Goal: Task Accomplishment & Management: Complete application form

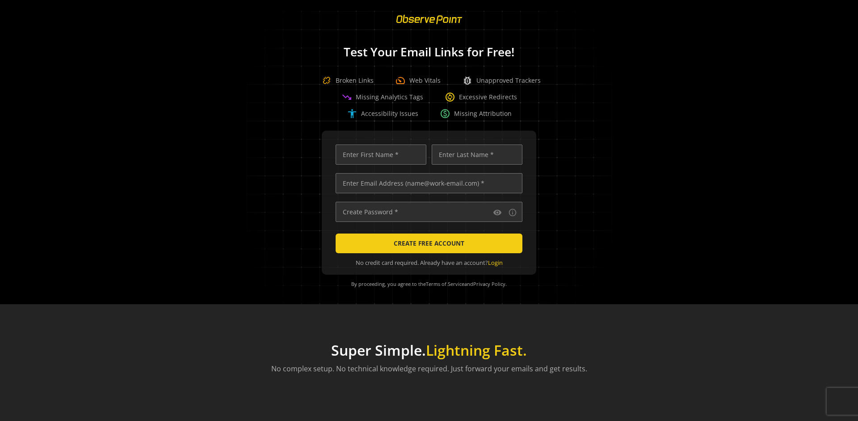
scroll to position [0, 2892]
click at [427, 183] on input "text" at bounding box center [429, 183] width 187 height 20
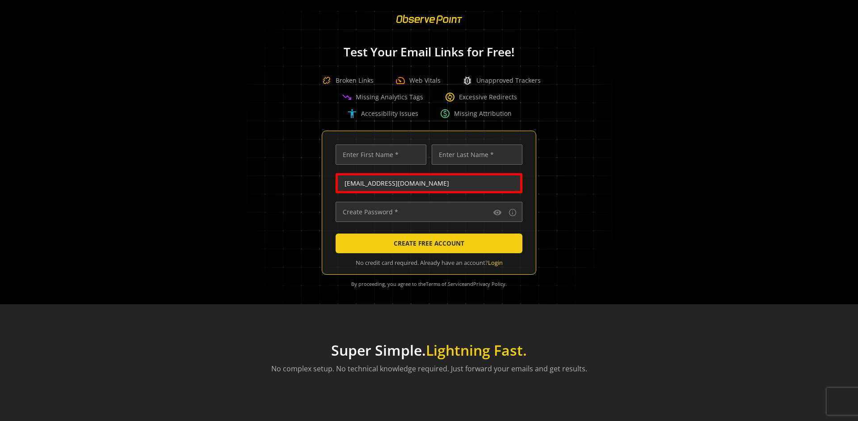
scroll to position [0, 47]
type input "[EMAIL_ADDRESS][DOMAIN_NAME]"
click at [379, 154] on input "text" at bounding box center [381, 154] width 91 height 20
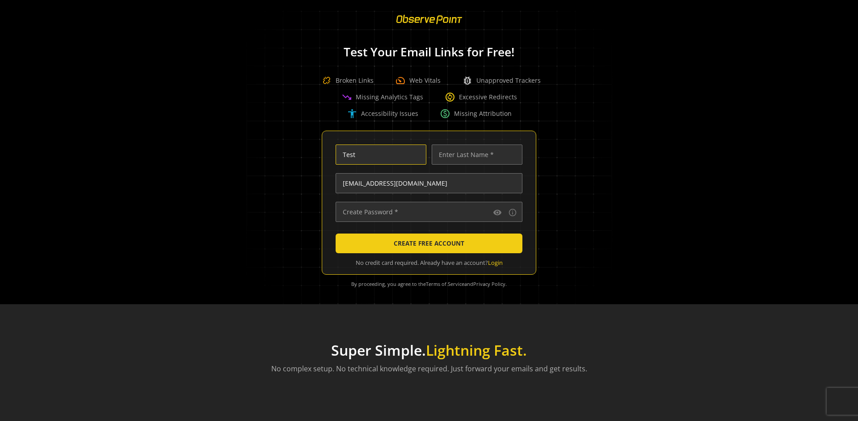
type input "Test"
click at [475, 154] on input "text" at bounding box center [477, 154] width 91 height 20
type input "Test"
click at [427, 211] on input "text" at bounding box center [429, 212] width 187 height 20
type input "••••••••••••••"
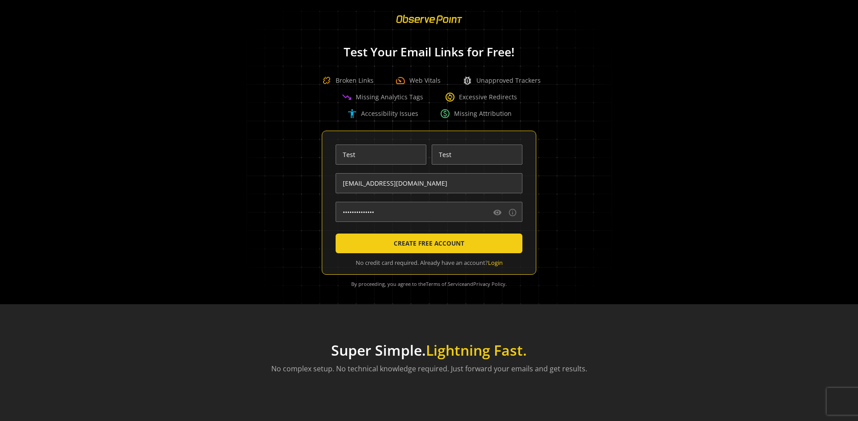
click at [427, 243] on span "CREATE FREE ACCOUNT" at bounding box center [429, 243] width 71 height 16
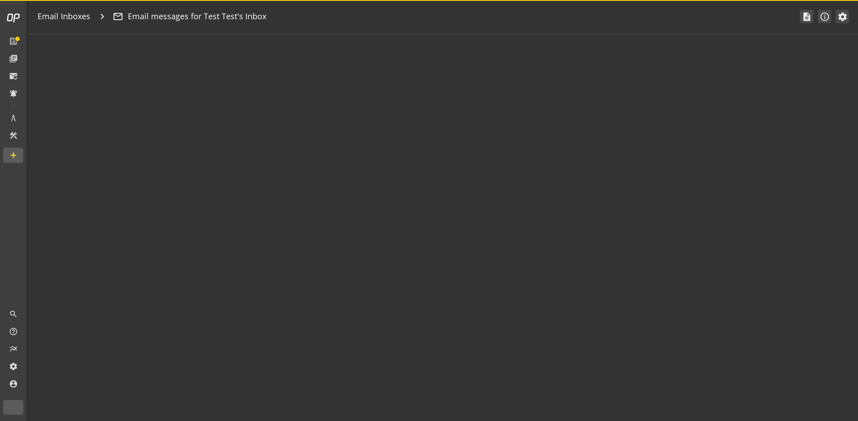
type textarea "Welcome to ObservePoint! This is your default email inbox for testing."
